Goal: Use online tool/utility: Utilize a website feature to perform a specific function

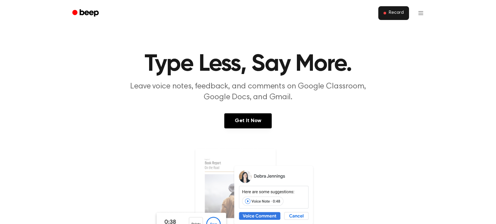
click at [406, 10] on button "Record" at bounding box center [393, 13] width 30 height 14
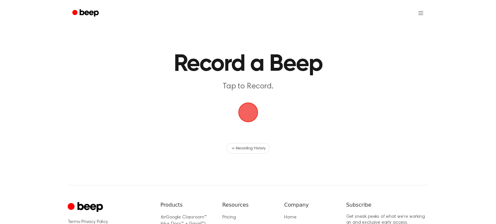
click at [250, 104] on span "button" at bounding box center [248, 112] width 24 height 24
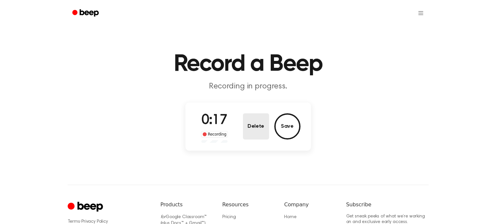
click at [260, 123] on button "Delete" at bounding box center [256, 126] width 26 height 26
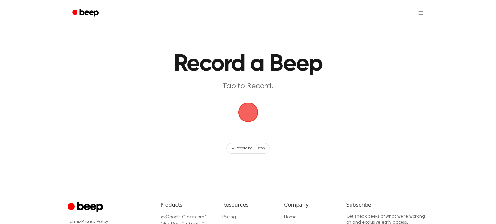
click at [247, 110] on span "button" at bounding box center [248, 112] width 20 height 20
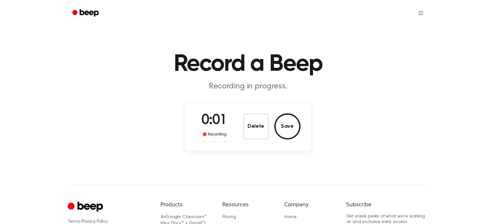
click at [247, 110] on div "0:01 Recording Delete Save" at bounding box center [248, 126] width 105 height 32
click at [254, 115] on button "Delete" at bounding box center [256, 126] width 26 height 26
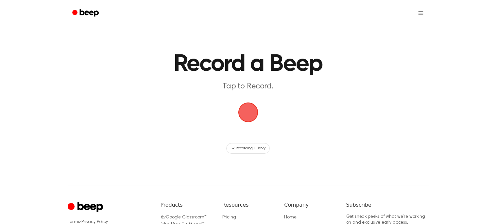
click at [254, 113] on span "button" at bounding box center [248, 112] width 20 height 20
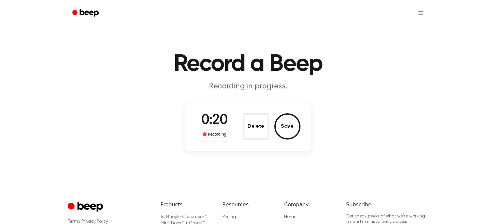
click at [254, 113] on button "Delete" at bounding box center [256, 126] width 26 height 26
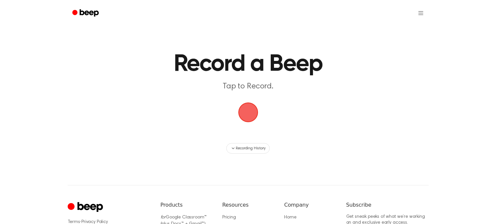
click at [254, 113] on span "button" at bounding box center [248, 112] width 20 height 20
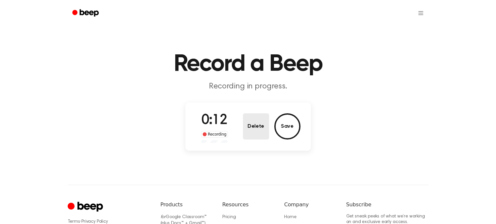
click at [259, 118] on button "Delete" at bounding box center [256, 126] width 26 height 26
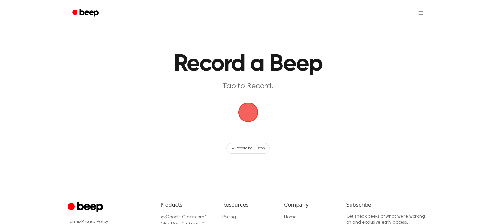
click at [251, 114] on span "button" at bounding box center [248, 112] width 20 height 20
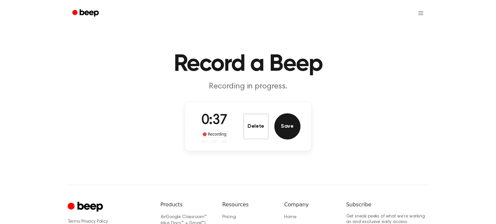
click at [290, 119] on button "Save" at bounding box center [287, 126] width 26 height 26
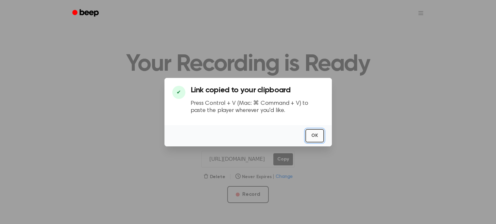
click at [313, 134] on button "OK" at bounding box center [314, 135] width 19 height 13
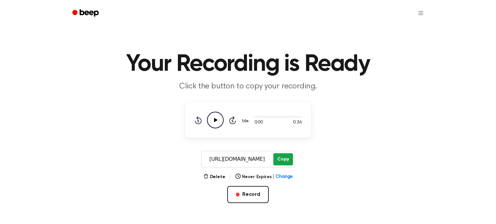
click at [284, 158] on button "Copy" at bounding box center [282, 159] width 19 height 12
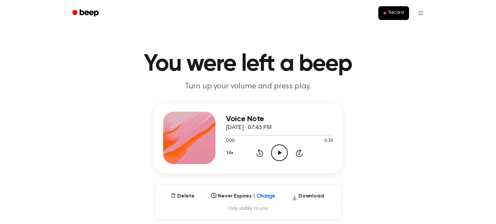
click at [281, 151] on icon "Play Audio" at bounding box center [279, 152] width 17 height 17
